Goal: Find specific page/section: Find specific page/section

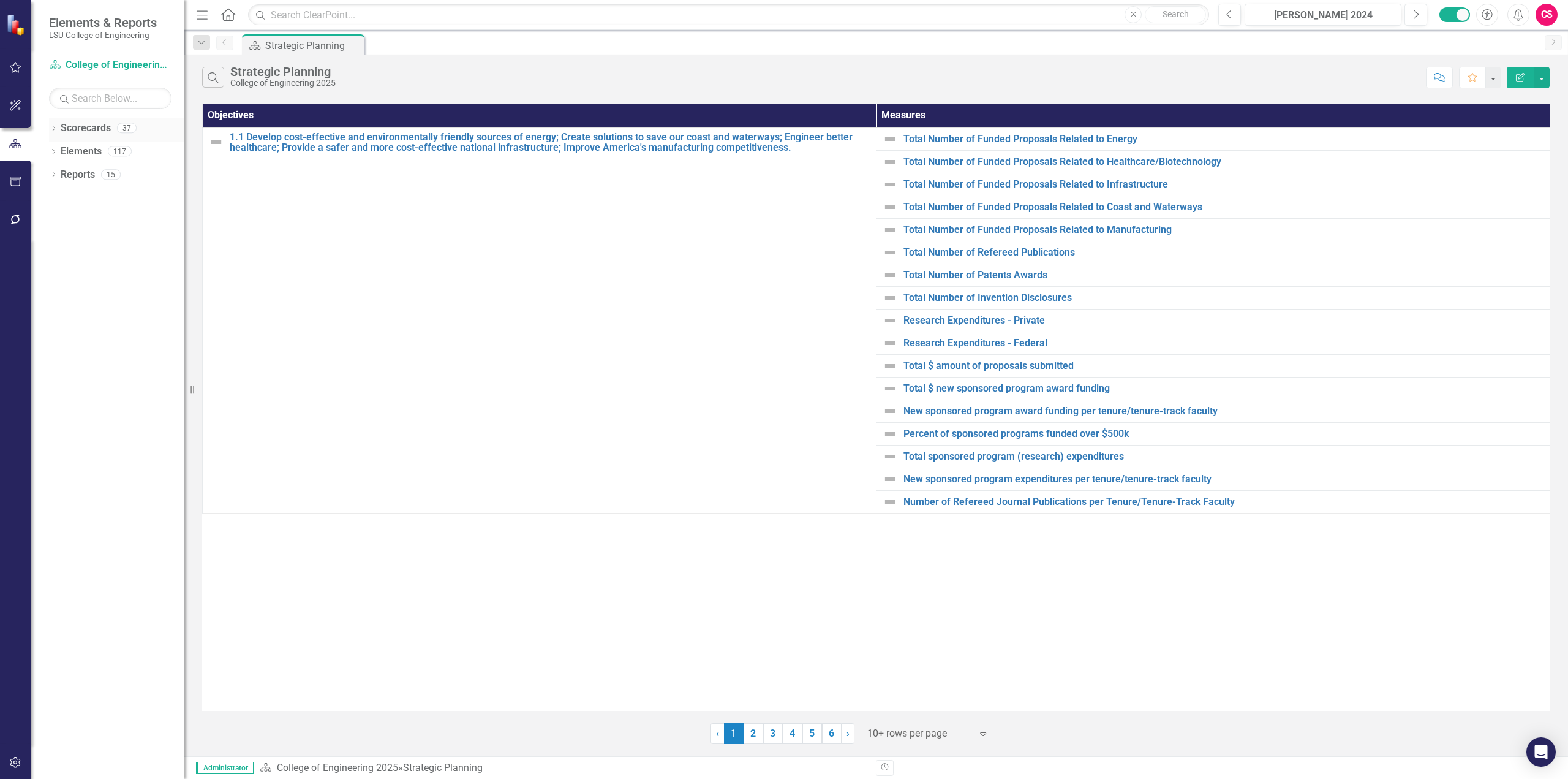
click at [55, 129] on icon "Dropdown" at bounding box center [53, 129] width 9 height 6
click at [107, 224] on link "LSU Flagship 2020" at bounding box center [126, 221] width 117 height 14
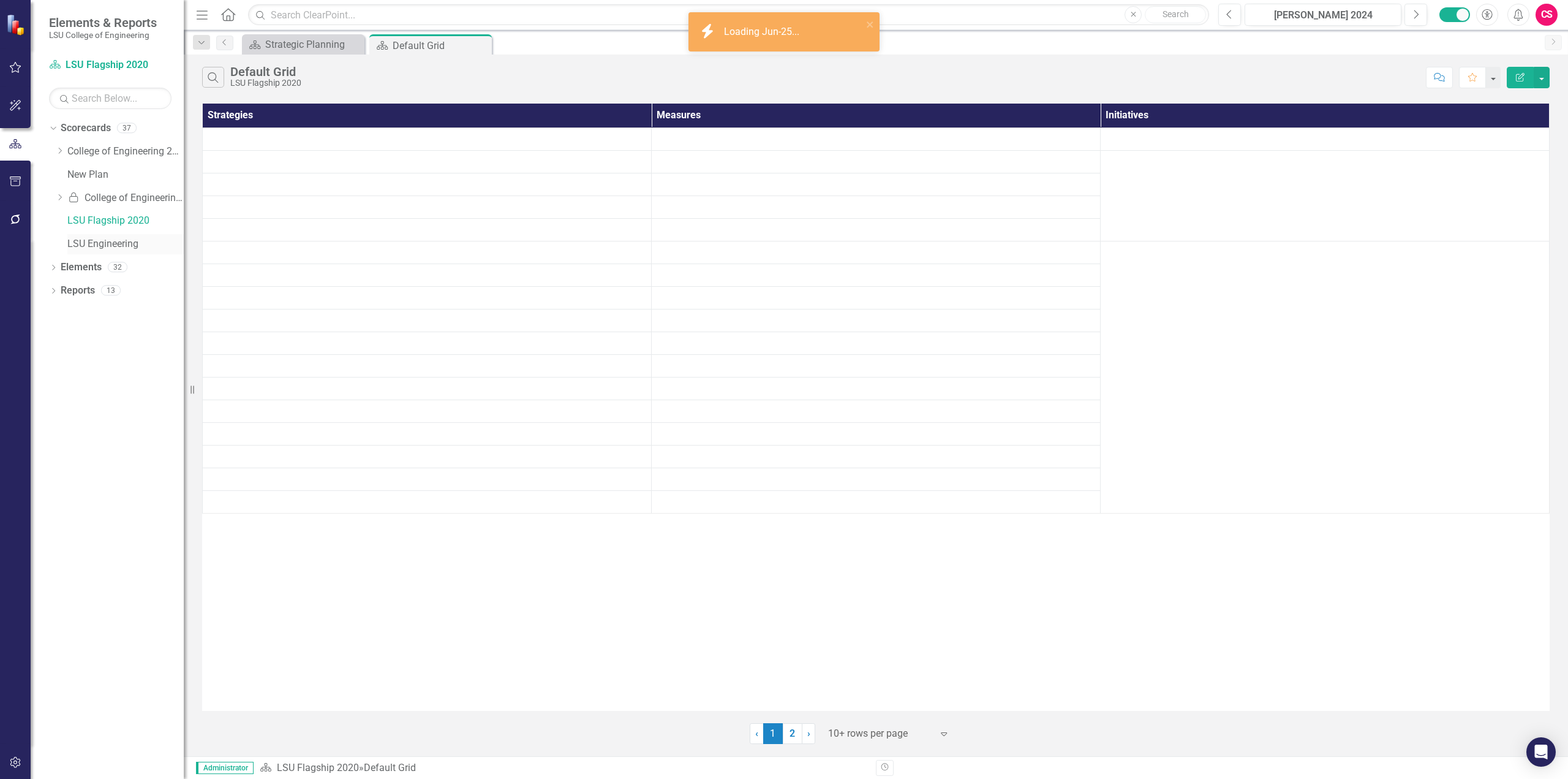
click at [114, 245] on link "LSU Engineering" at bounding box center [126, 245] width 117 height 14
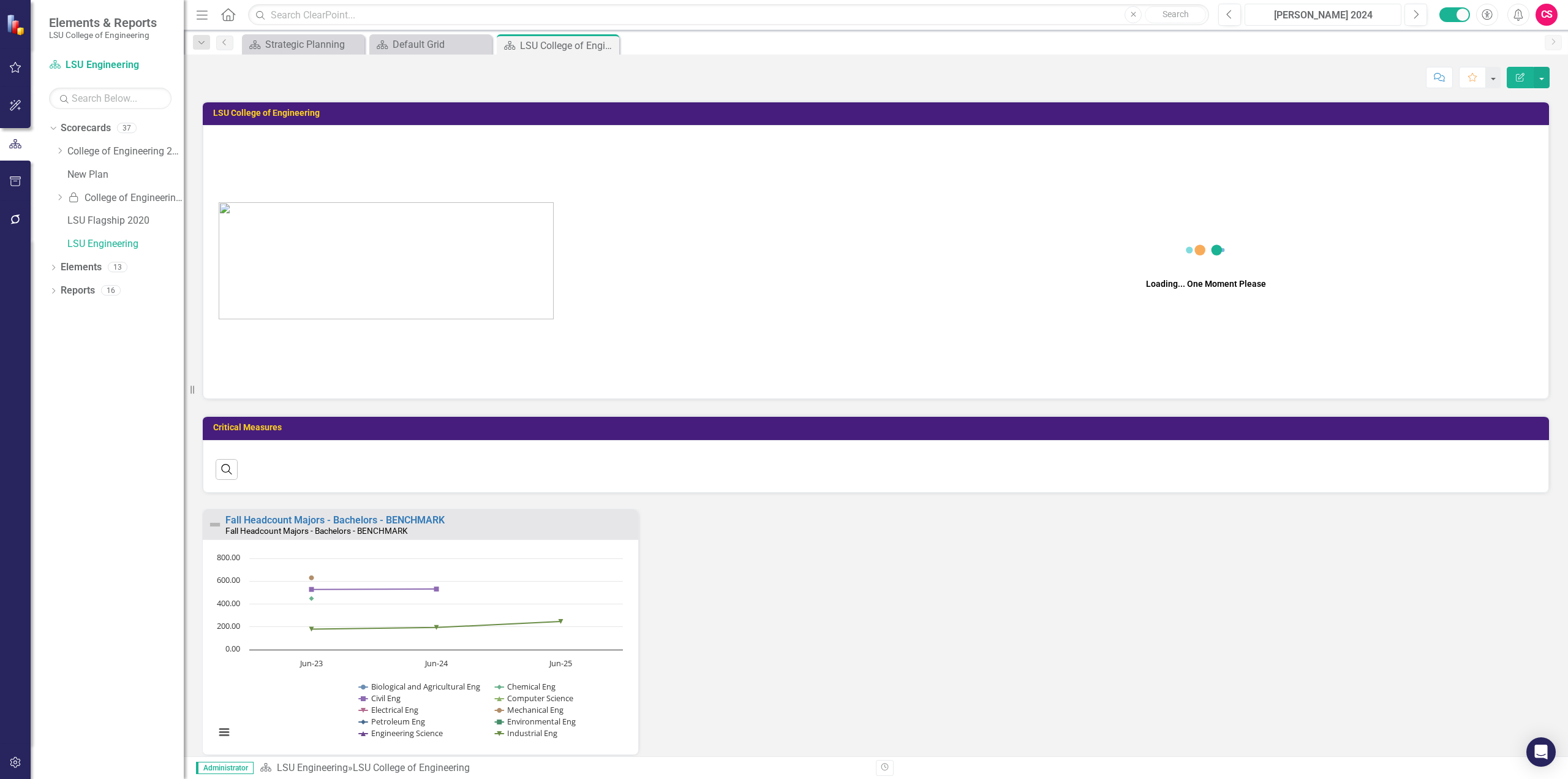
click at [1351, 19] on div "COE 2024" at bounding box center [1323, 15] width 148 height 15
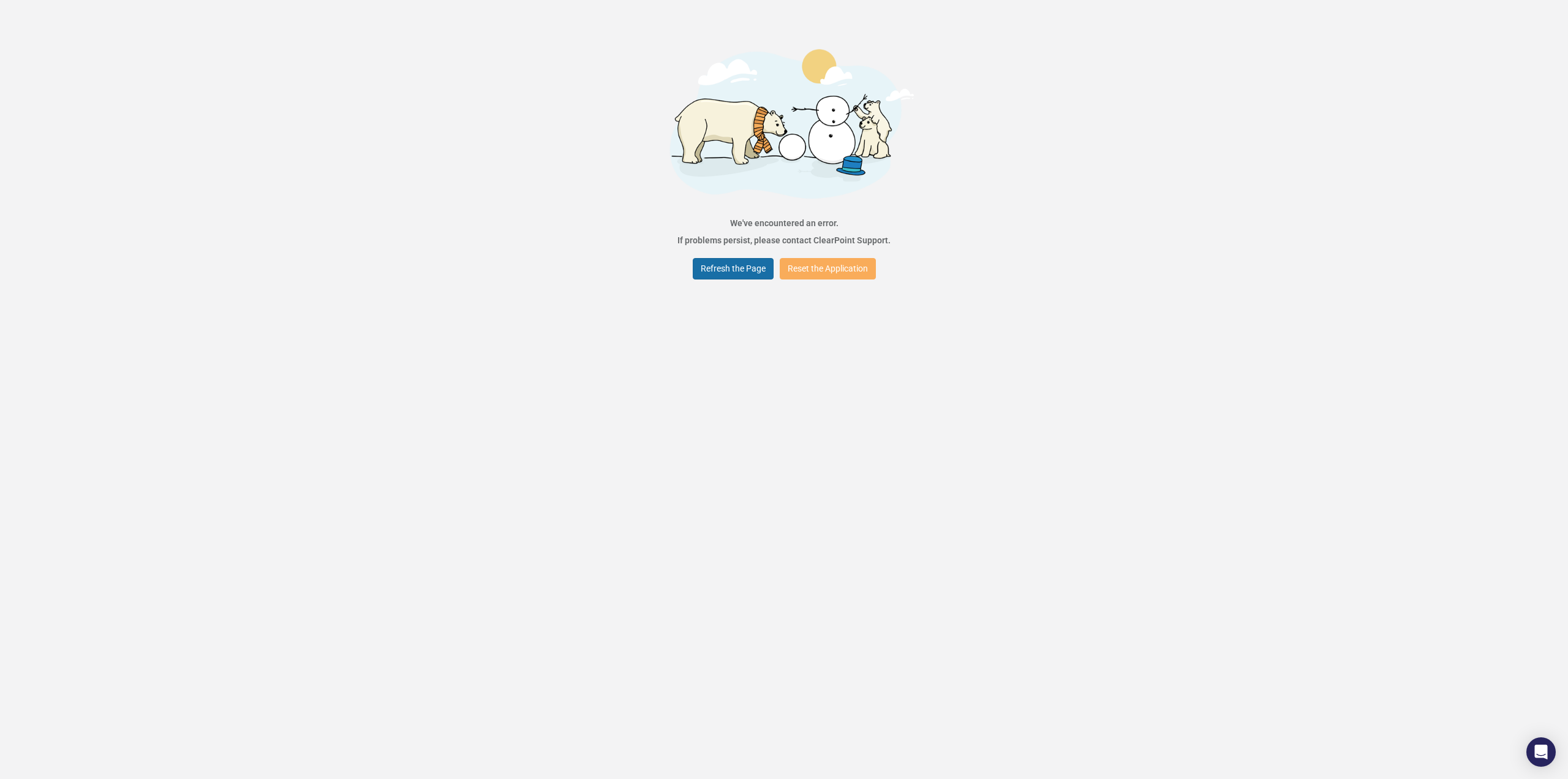
click at [725, 266] on button "Refresh the Page" at bounding box center [733, 269] width 81 height 21
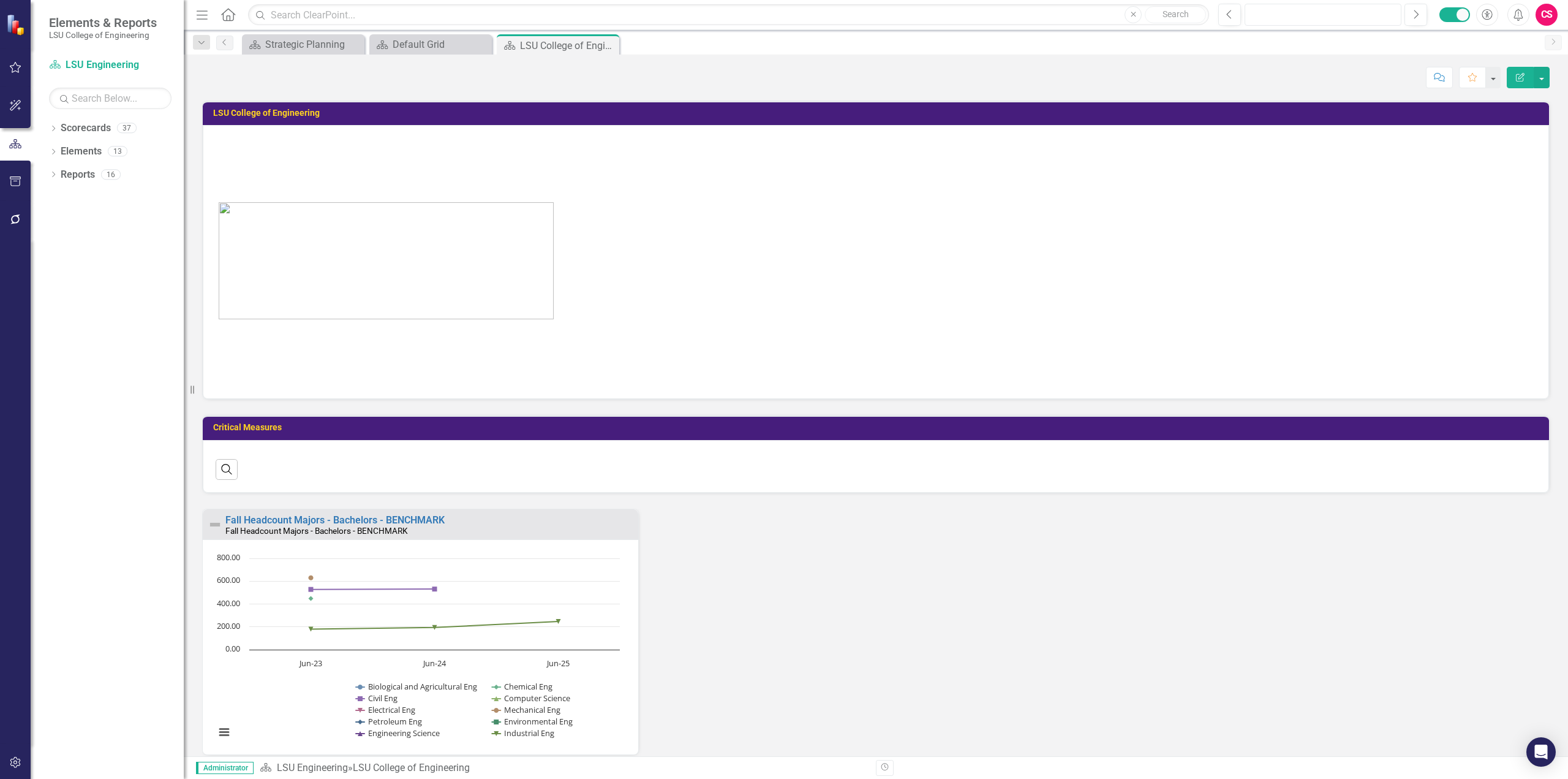
click at [1314, 19] on button "button" at bounding box center [1323, 14] width 157 height 22
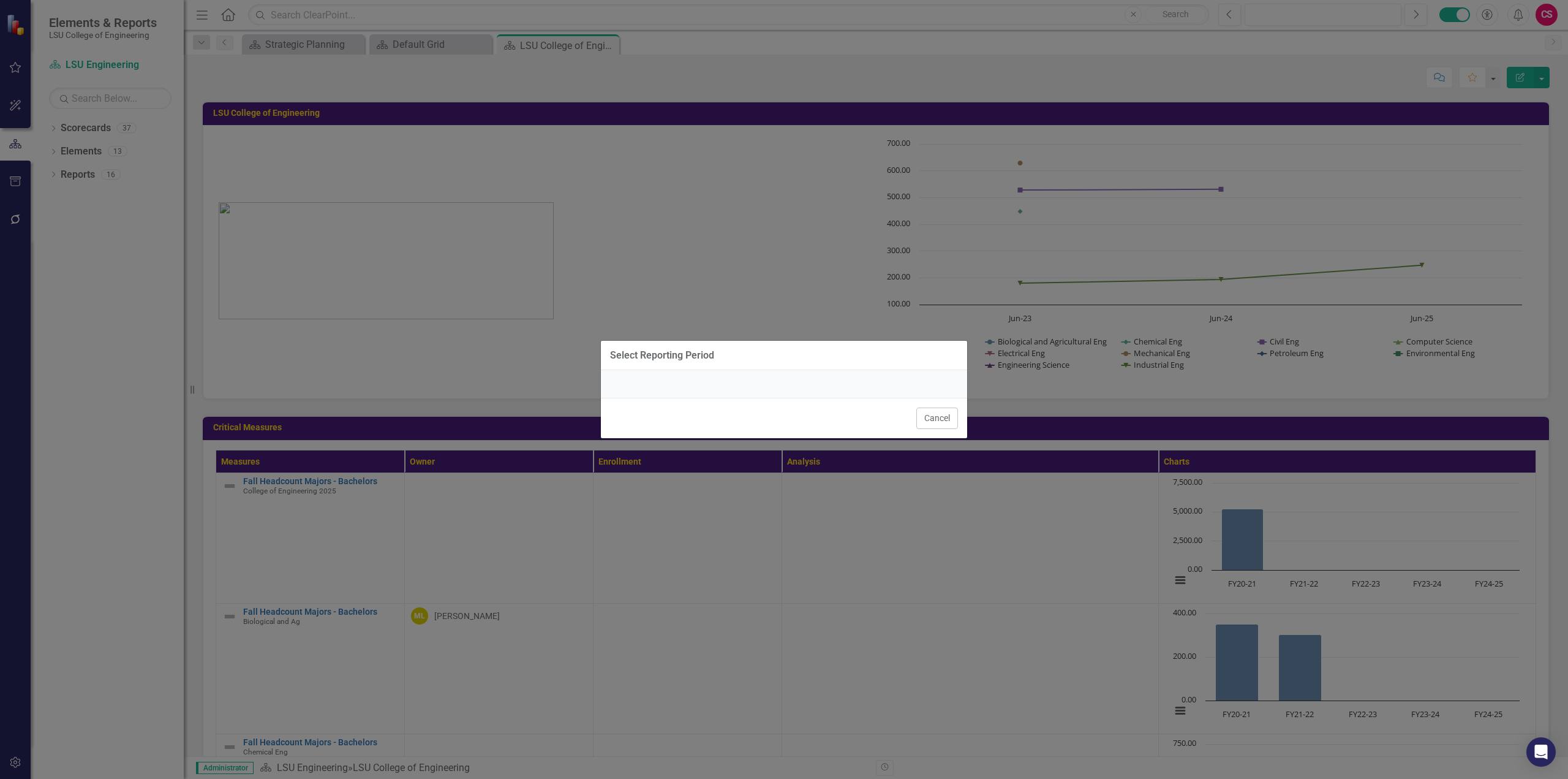
click at [934, 418] on button "Cancel" at bounding box center [937, 418] width 42 height 21
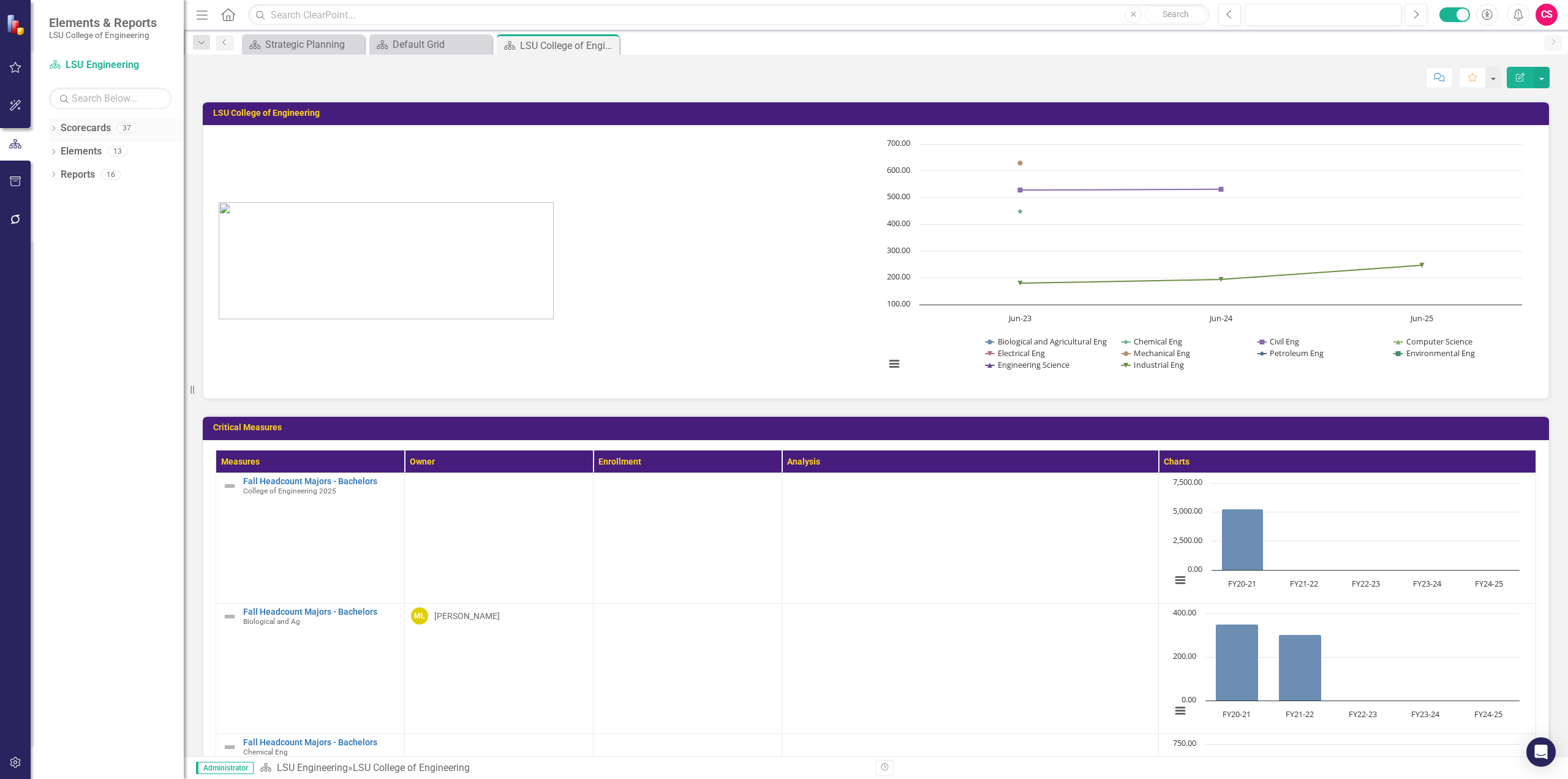
click at [53, 130] on icon "Dropdown" at bounding box center [53, 129] width 9 height 6
click at [62, 150] on icon "Dropdown" at bounding box center [60, 151] width 9 height 7
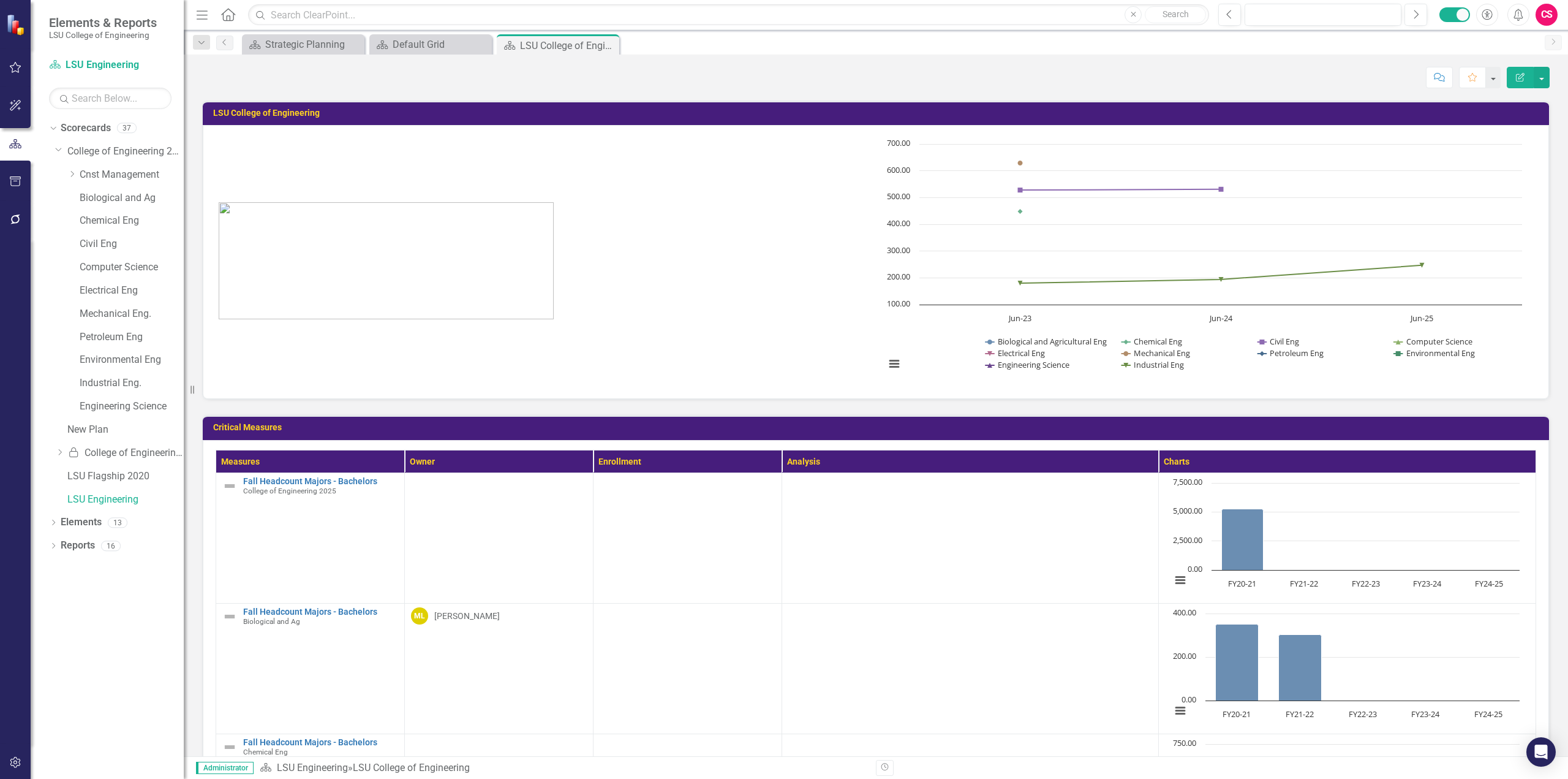
click at [571, 82] on div "Score: N/A Jun-25 Completed Comment Favorite Edit Report" at bounding box center [875, 77] width 1347 height 21
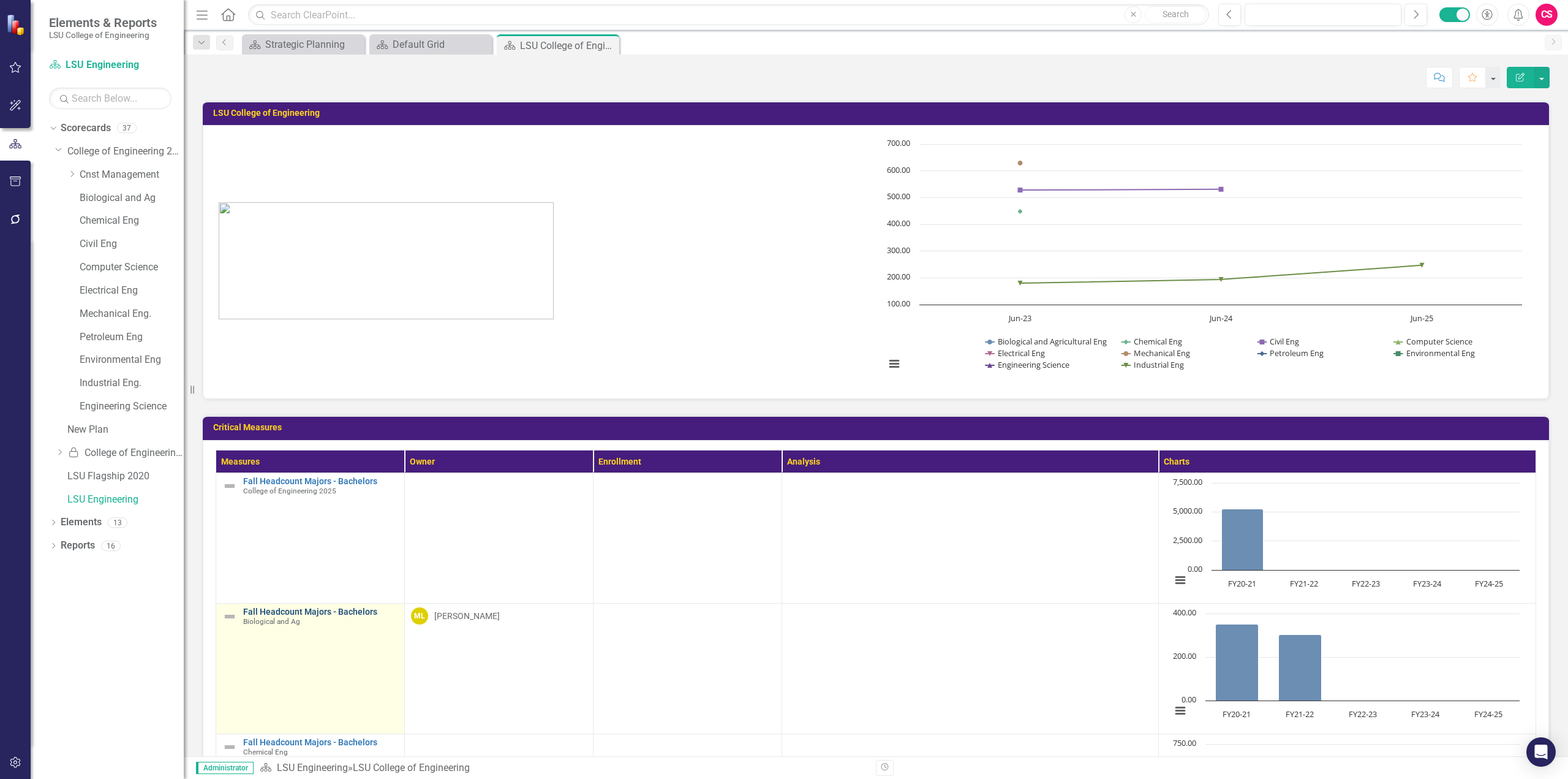
click at [330, 611] on link "Fall Headcount Majors - Bachelors" at bounding box center [320, 611] width 155 height 9
